Goal: Task Accomplishment & Management: Complete application form

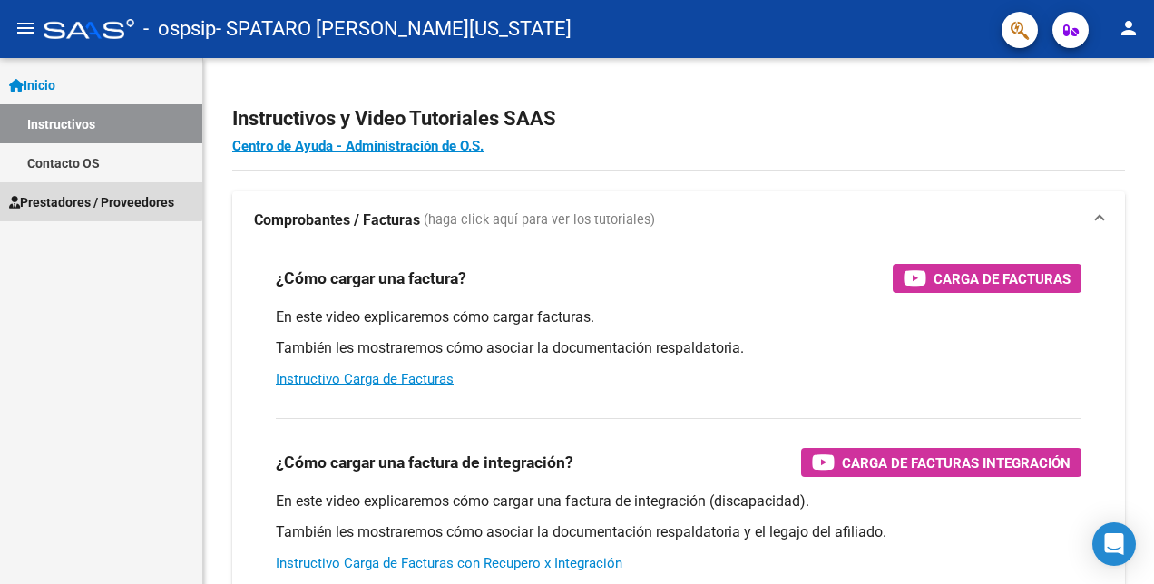
click at [90, 192] on span "Prestadores / Proveedores" at bounding box center [91, 202] width 165 height 20
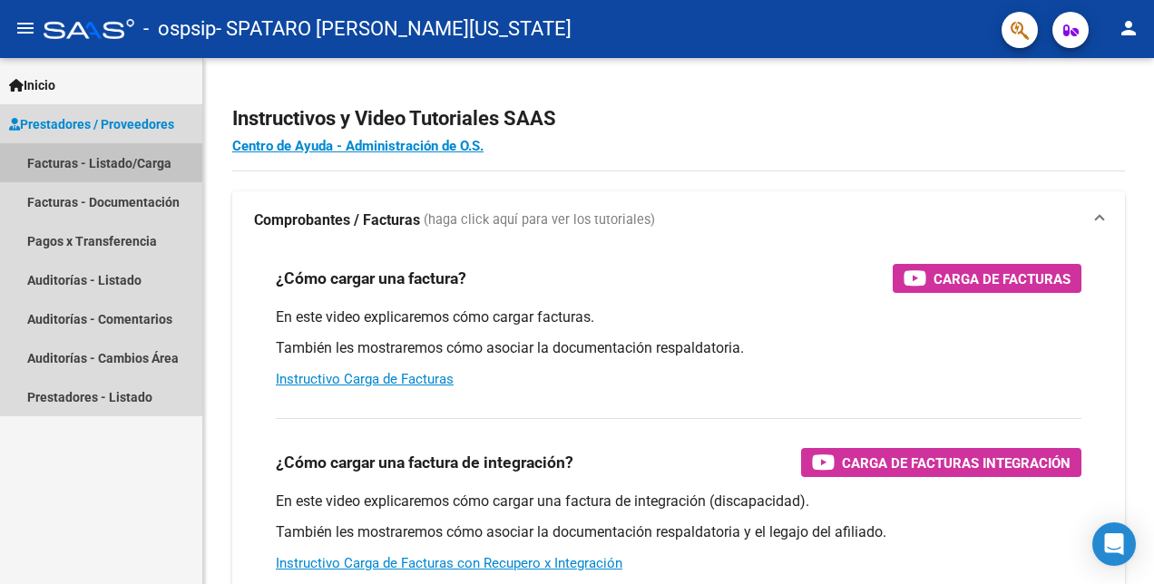
click at [128, 168] on link "Facturas - Listado/Carga" at bounding box center [101, 162] width 202 height 39
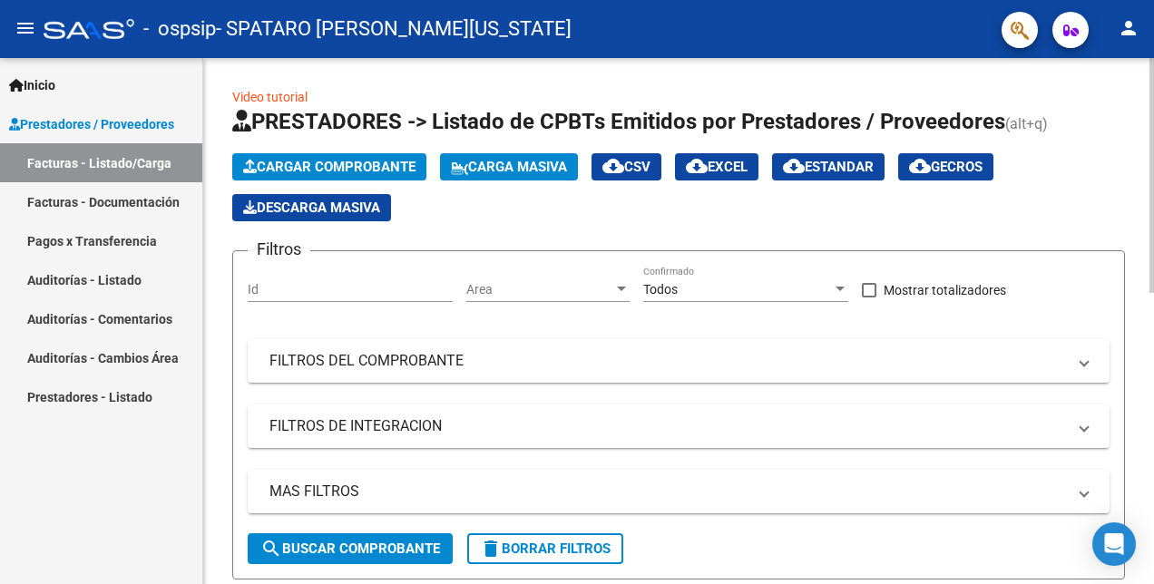
click at [347, 162] on span "Cargar Comprobante" at bounding box center [329, 167] width 172 height 16
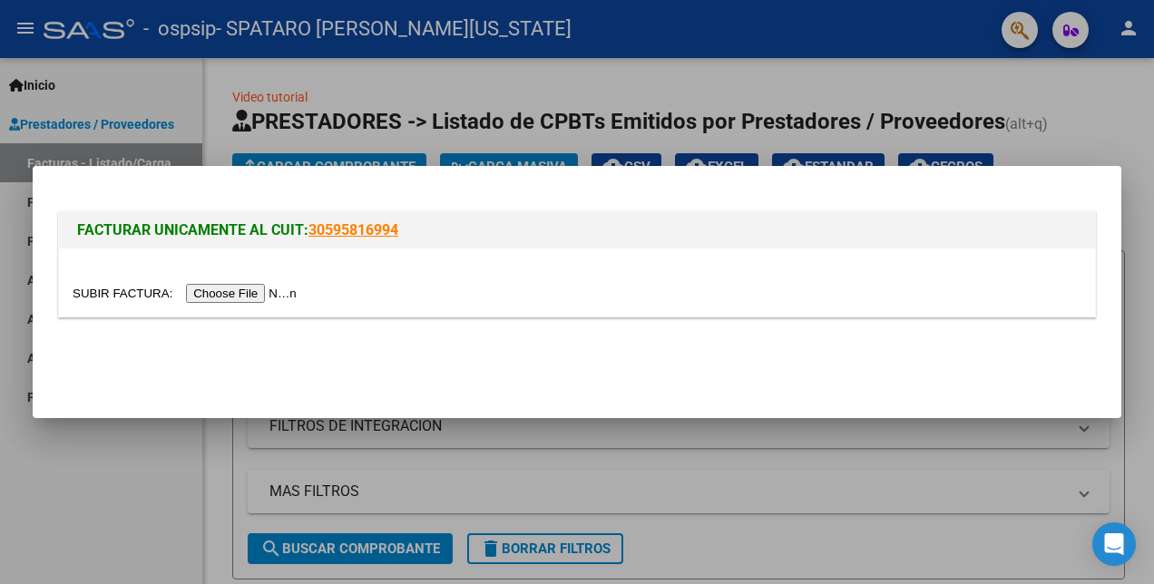
click at [219, 298] on input "file" at bounding box center [187, 293] width 229 height 19
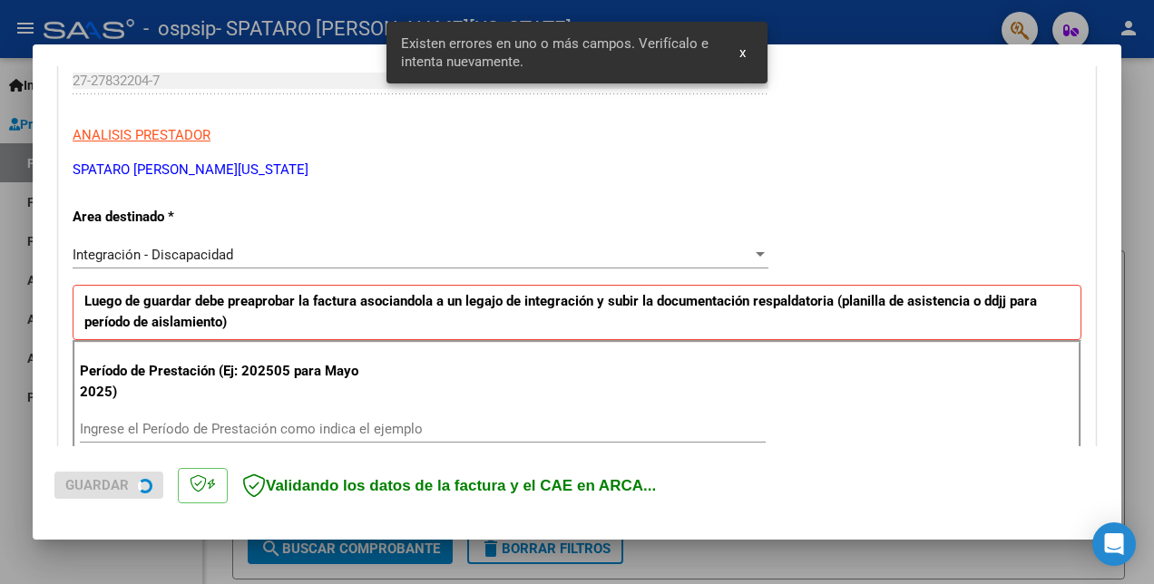
scroll to position [408, 0]
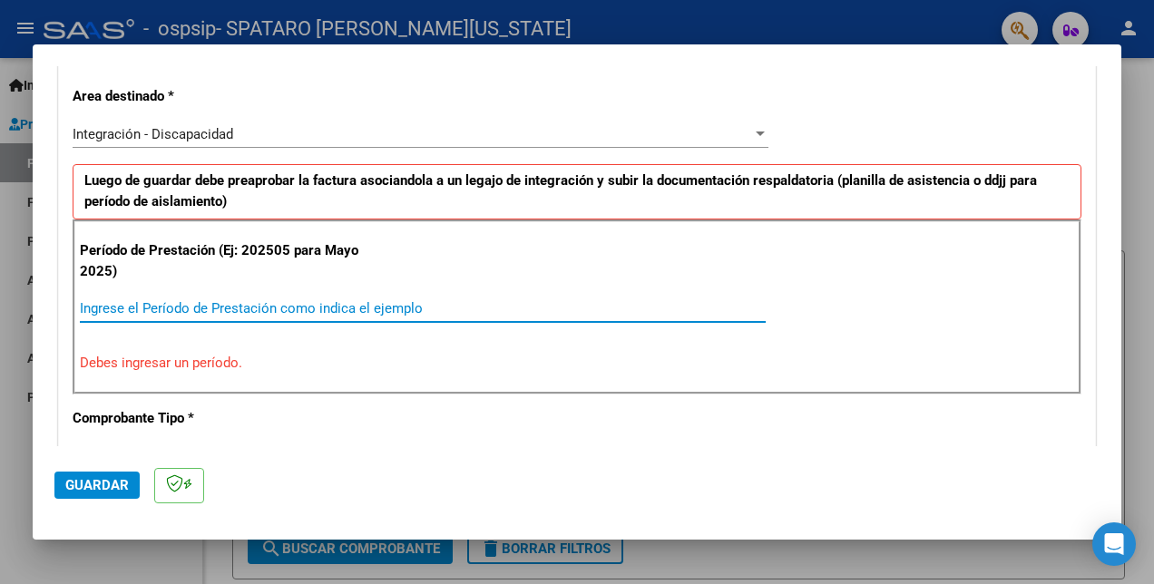
click at [243, 308] on input "Ingrese el Período de Prestación como indica el ejemplo" at bounding box center [423, 308] width 686 height 16
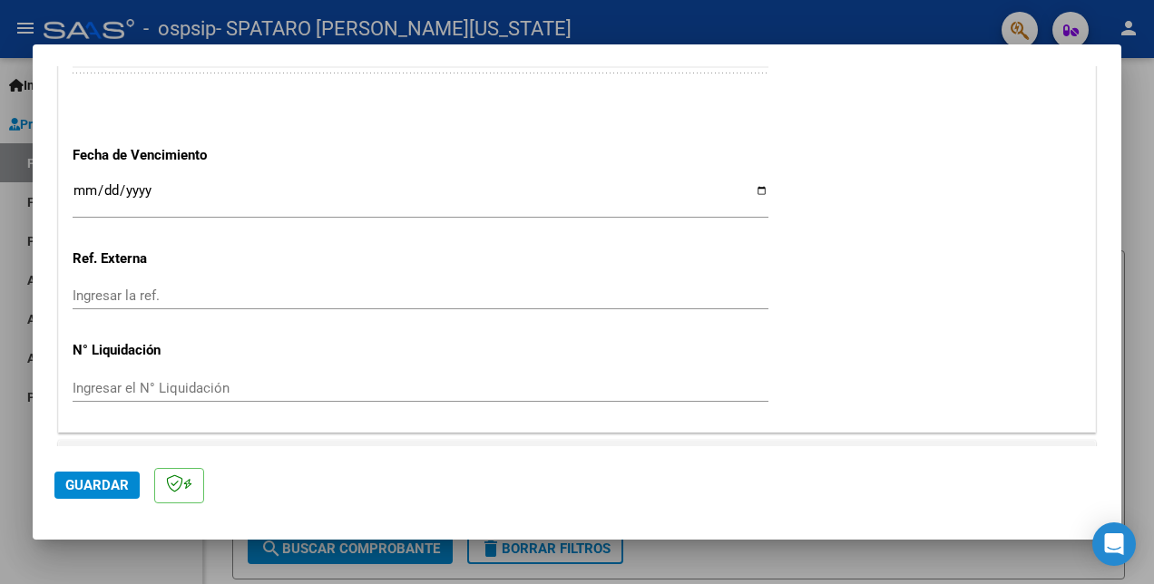
scroll to position [1272, 0]
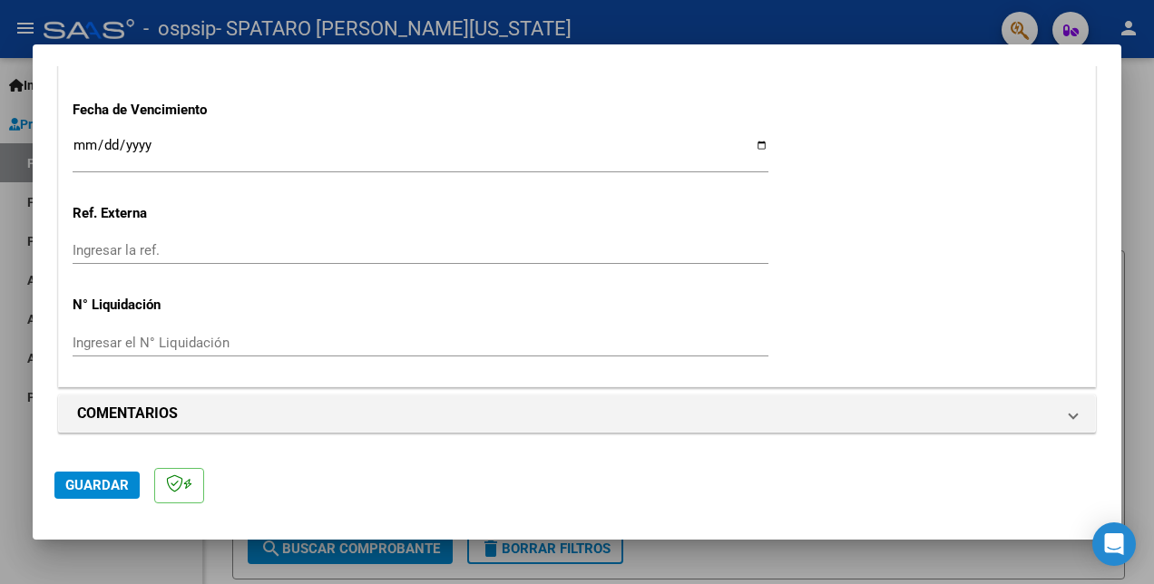
type input "202508"
click at [102, 488] on span "Guardar" at bounding box center [96, 485] width 63 height 16
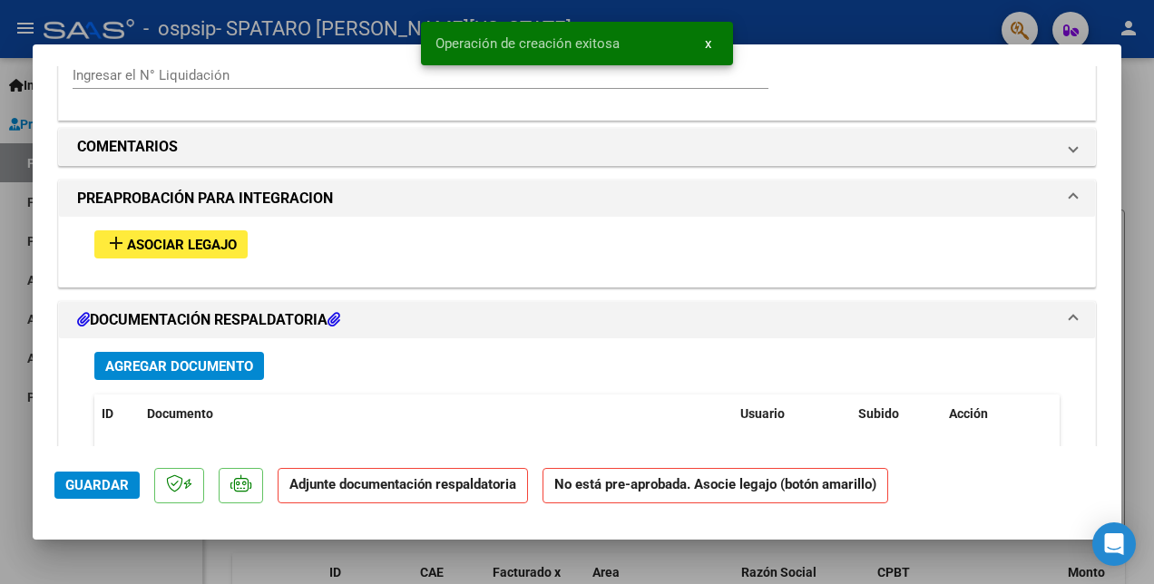
scroll to position [1542, 0]
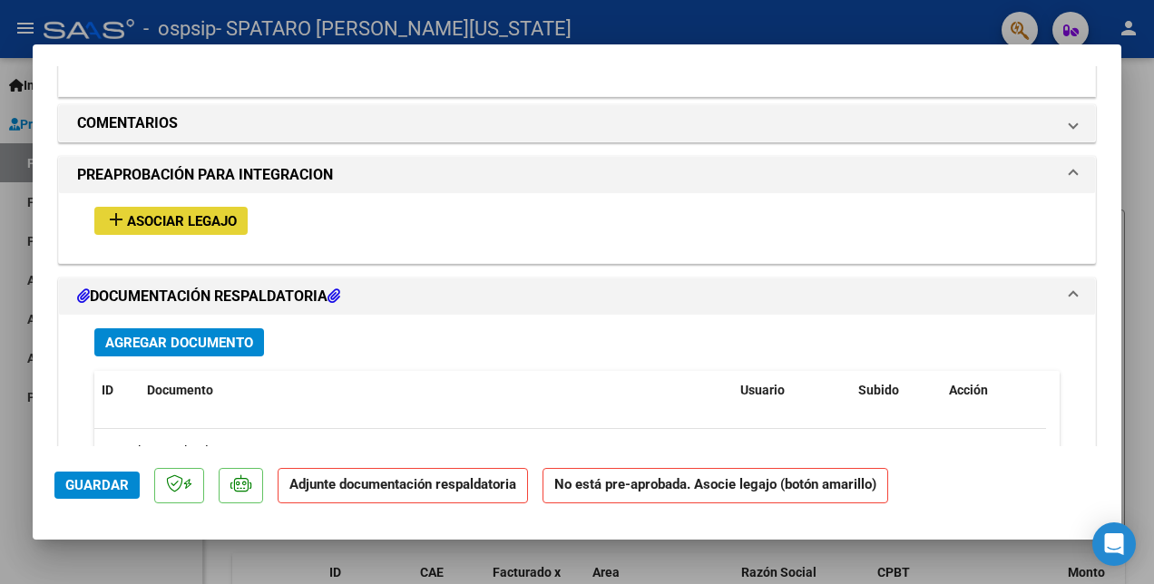
click at [168, 209] on button "add Asociar Legajo" at bounding box center [170, 221] width 153 height 28
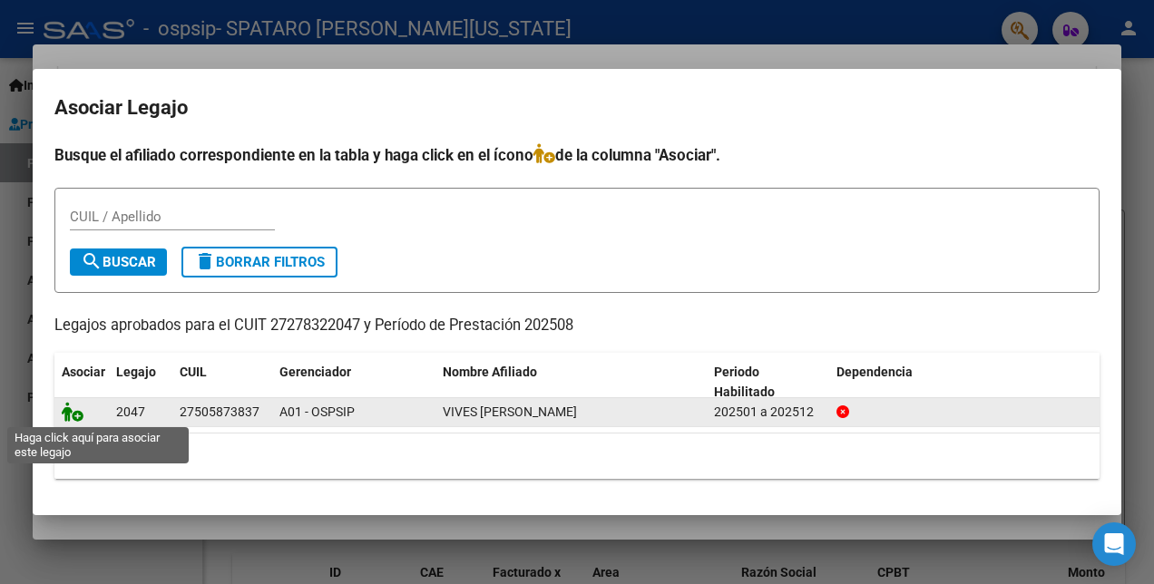
click at [78, 405] on icon at bounding box center [73, 412] width 22 height 20
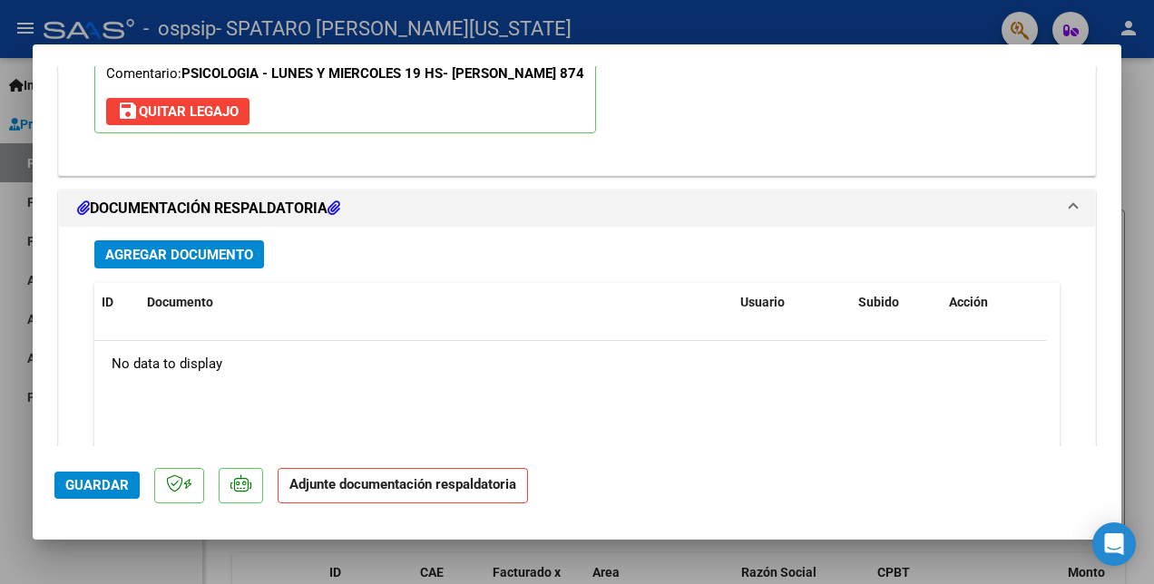
scroll to position [1976, 0]
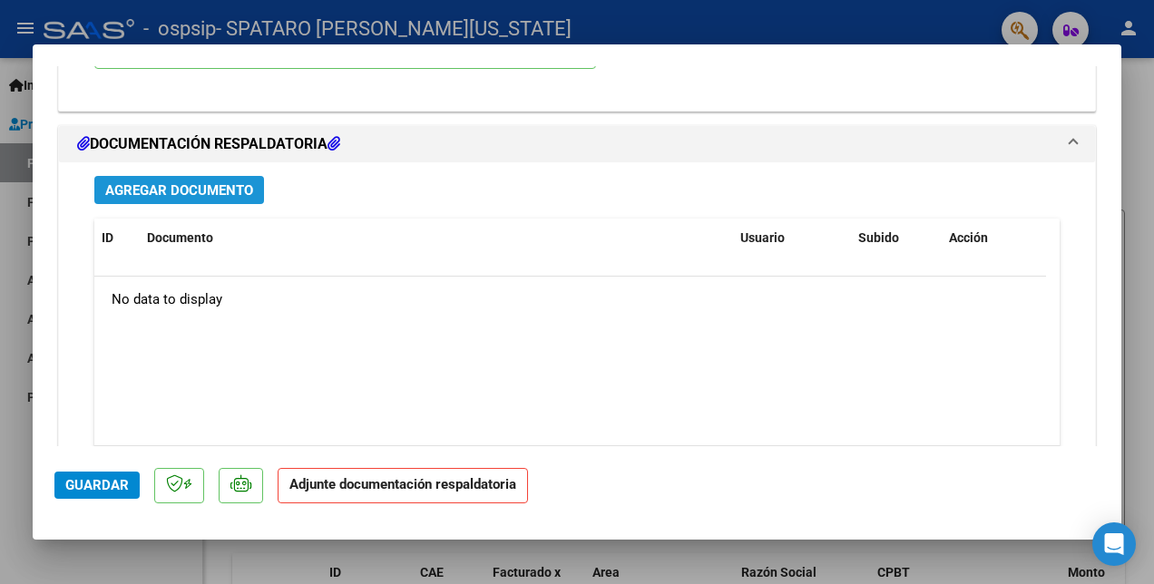
click at [136, 188] on span "Agregar Documento" at bounding box center [179, 190] width 148 height 16
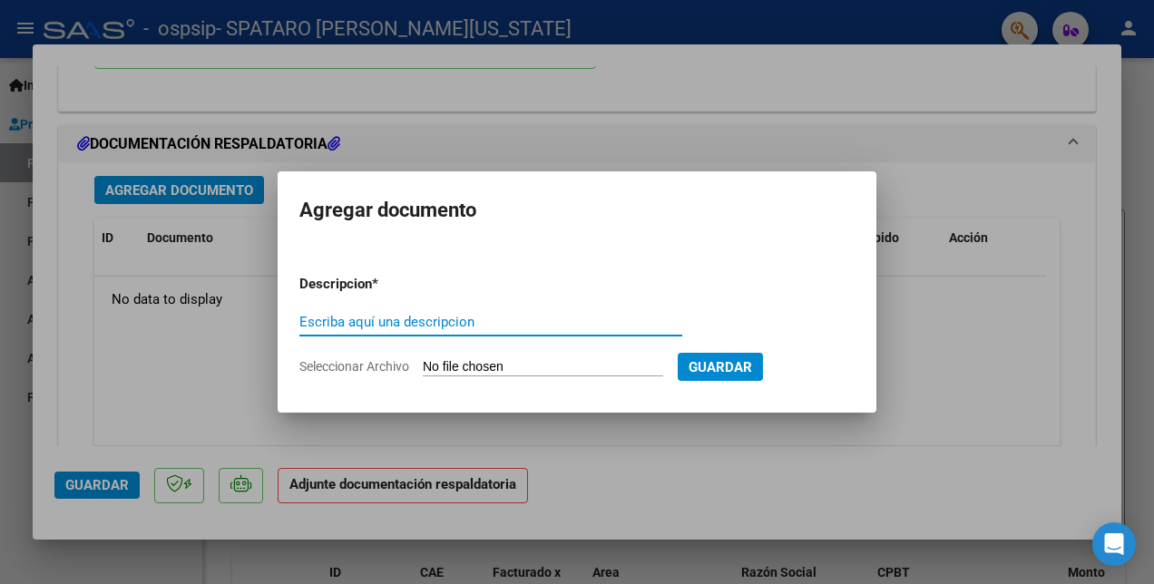
click at [321, 314] on input "Escriba aquí una descripcion" at bounding box center [490, 322] width 383 height 16
click at [335, 317] on input "Escriba aquí una descripcion" at bounding box center [490, 322] width 383 height 16
type input "planilla"
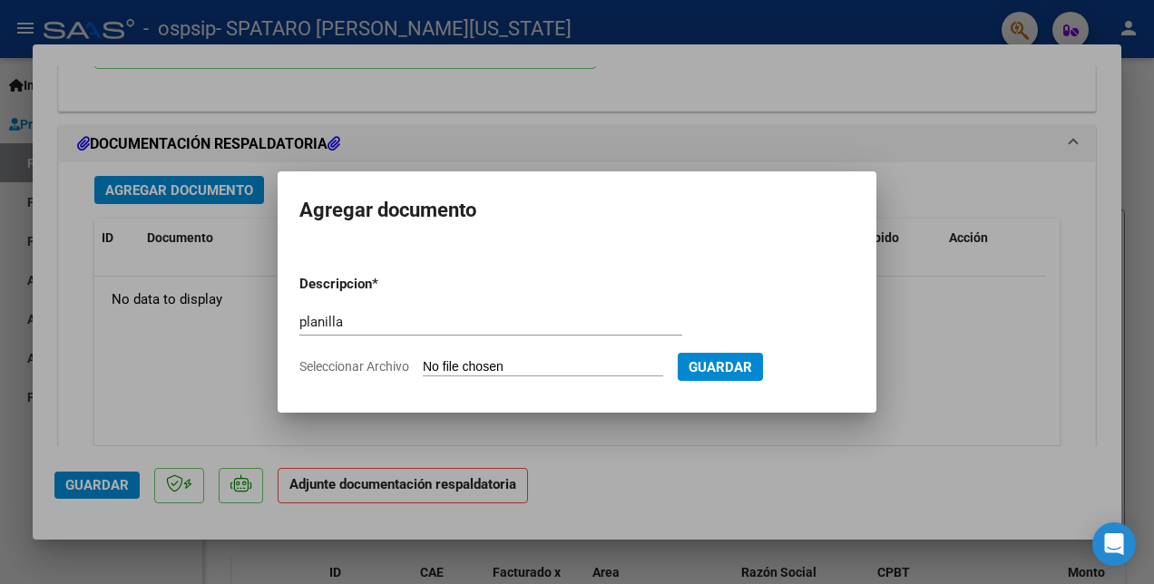
click at [498, 366] on input "Seleccionar Archivo" at bounding box center [543, 367] width 240 height 17
type input "C:\fakepath\[PERSON_NAME].pdf"
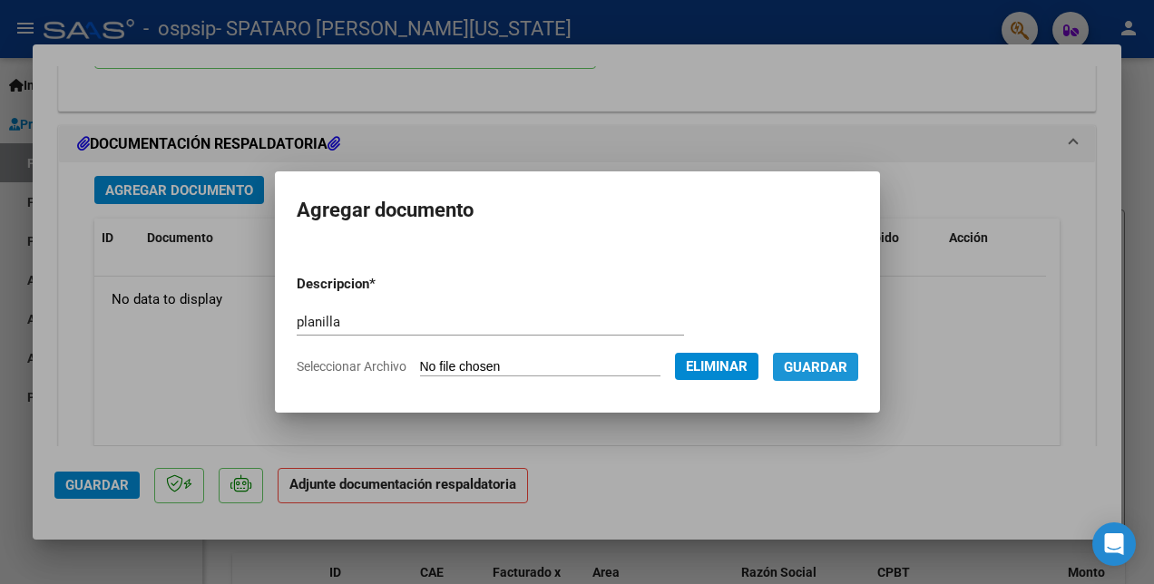
click at [858, 375] on button "Guardar" at bounding box center [815, 367] width 85 height 28
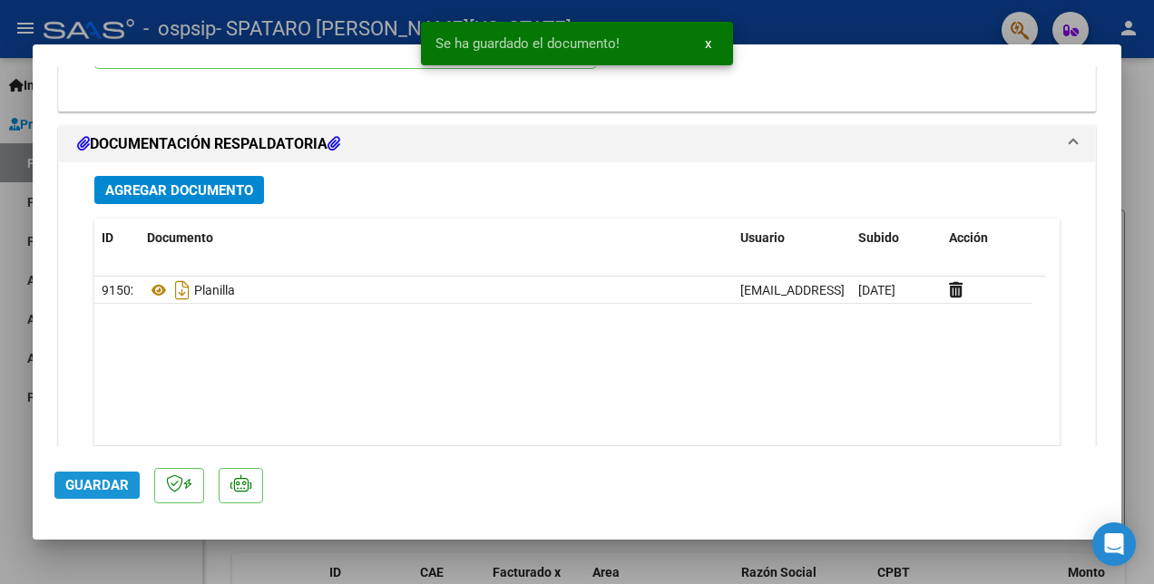
click at [81, 482] on span "Guardar" at bounding box center [96, 485] width 63 height 16
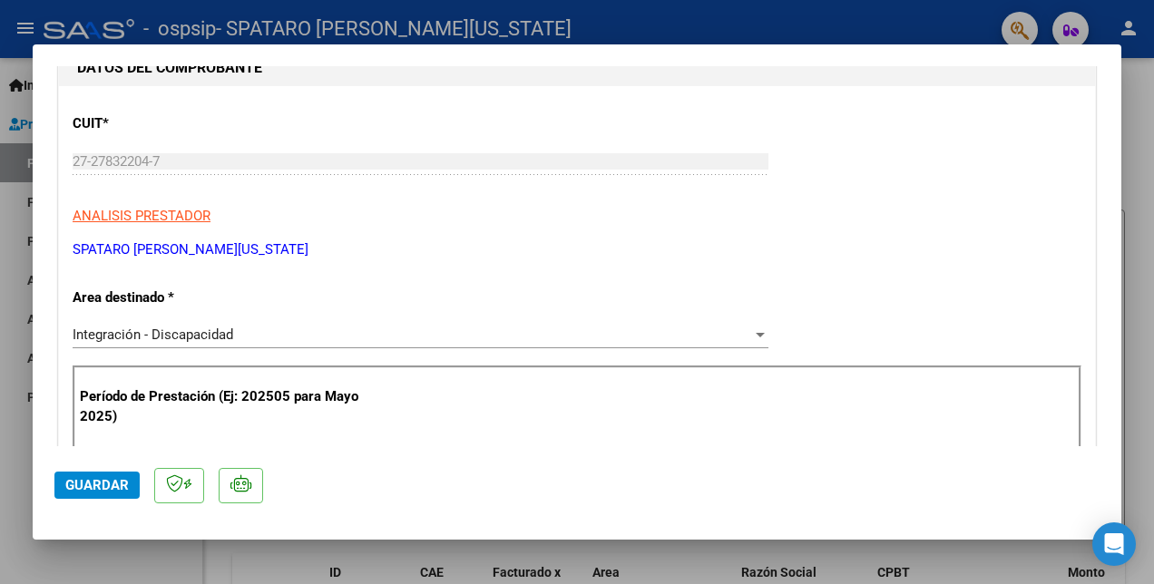
scroll to position [268, 0]
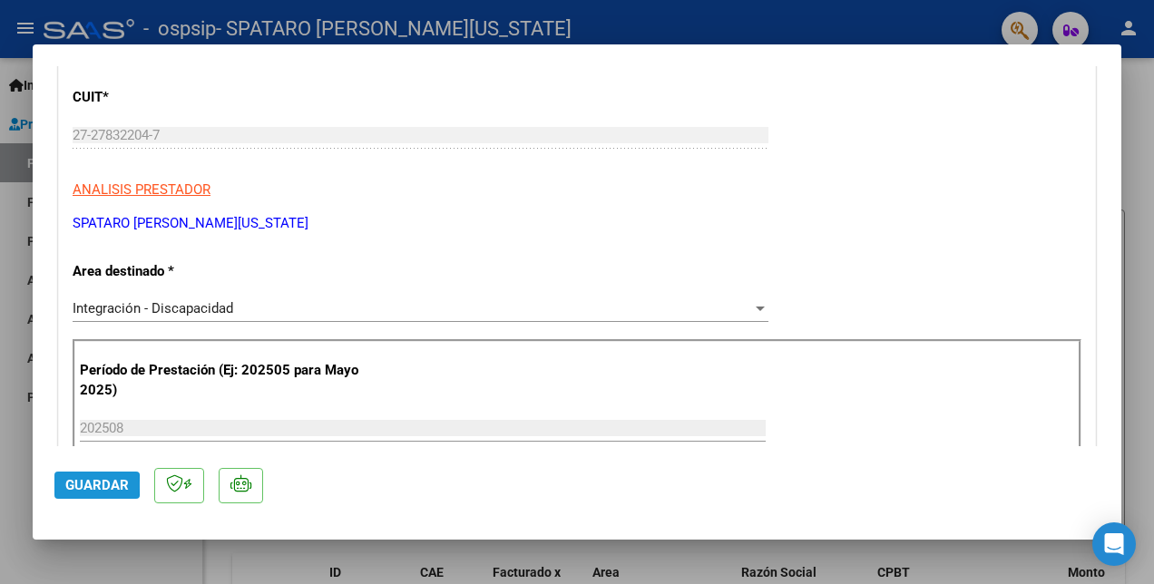
click at [60, 485] on button "Guardar" at bounding box center [96, 485] width 85 height 27
